Goal: Transaction & Acquisition: Purchase product/service

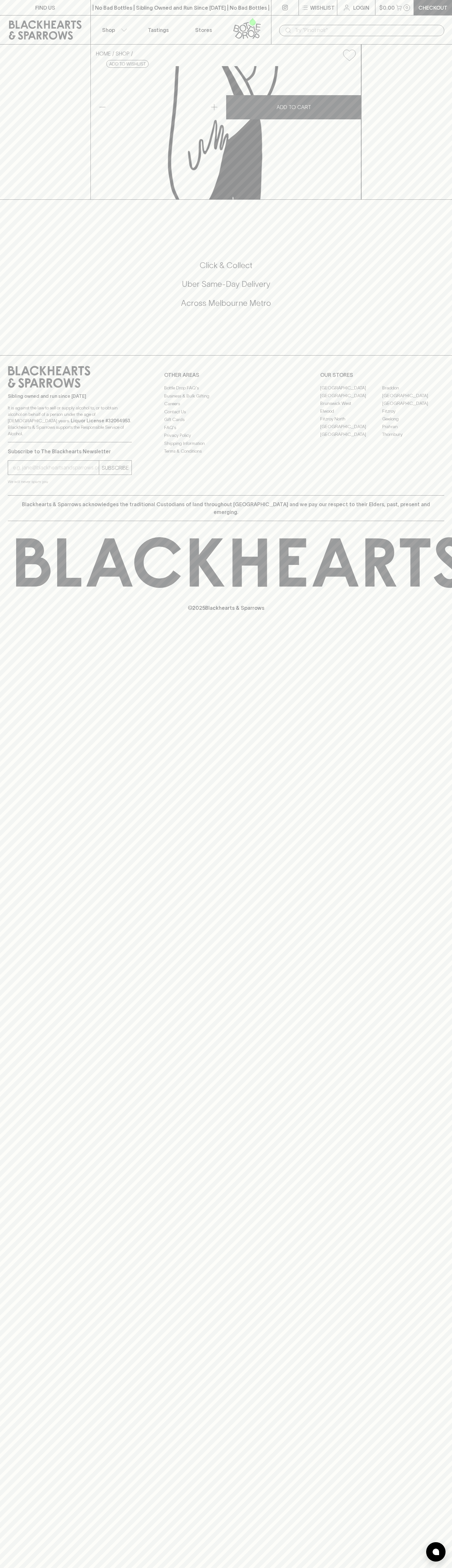
click at [238, 1] on div "| No Bad Bottles | Sibling Owned and Run Since [DATE] | No Bad Bottles | Siblin…" at bounding box center [180, 7] width 181 height 15
click at [450, 588] on icon at bounding box center [453, 562] width 873 height 51
click at [19, 1567] on html "FIND US | No Bad Bottles | Sibling Owned and Run Since [DATE] | No Bad Bottles …" at bounding box center [226, 784] width 452 height 1568
click at [20, 87] on div "HOME SHOP [PERSON_NAME]'s Chocolonely Milk Caramel Cookie 180g $10.00 Add to wi…" at bounding box center [226, 122] width 452 height 155
